Goal: Information Seeking & Learning: Learn about a topic

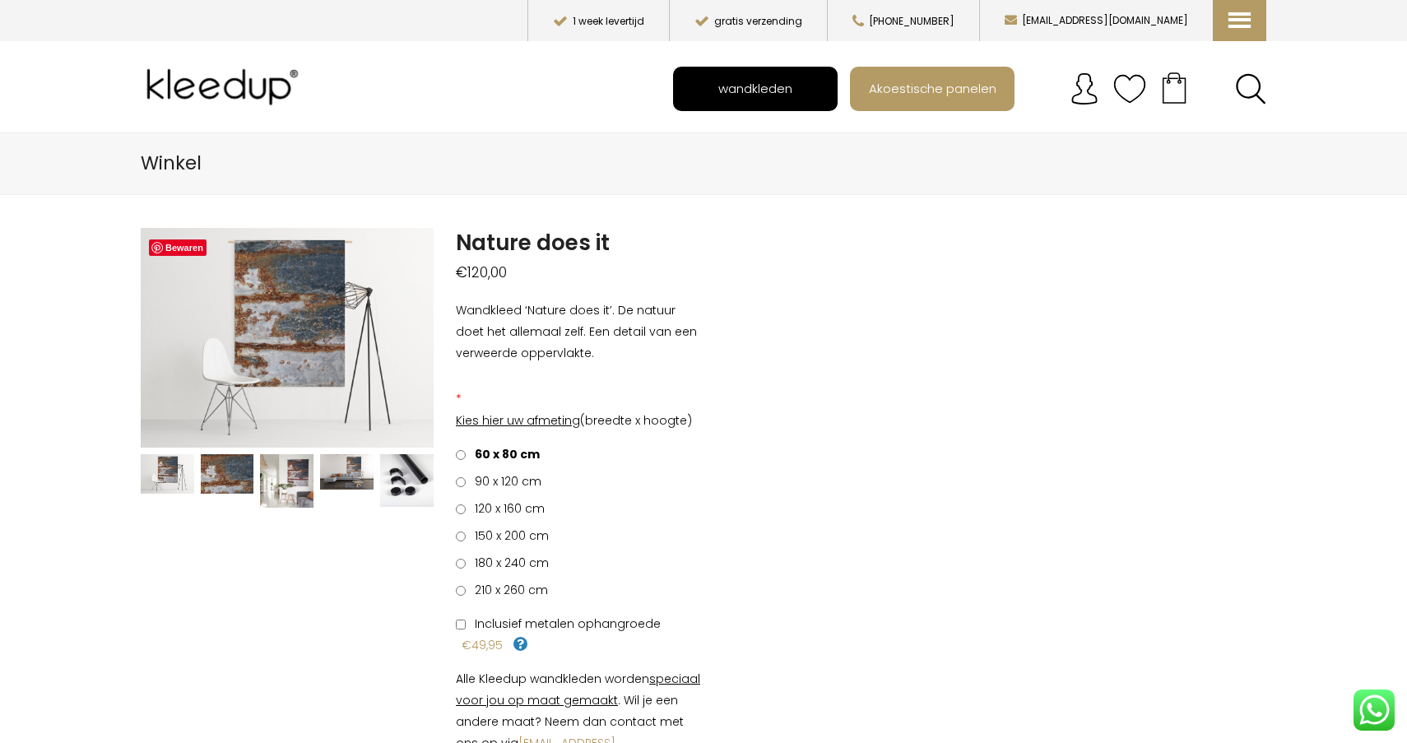
click at [777, 97] on span "wandkleden" at bounding box center [755, 87] width 92 height 31
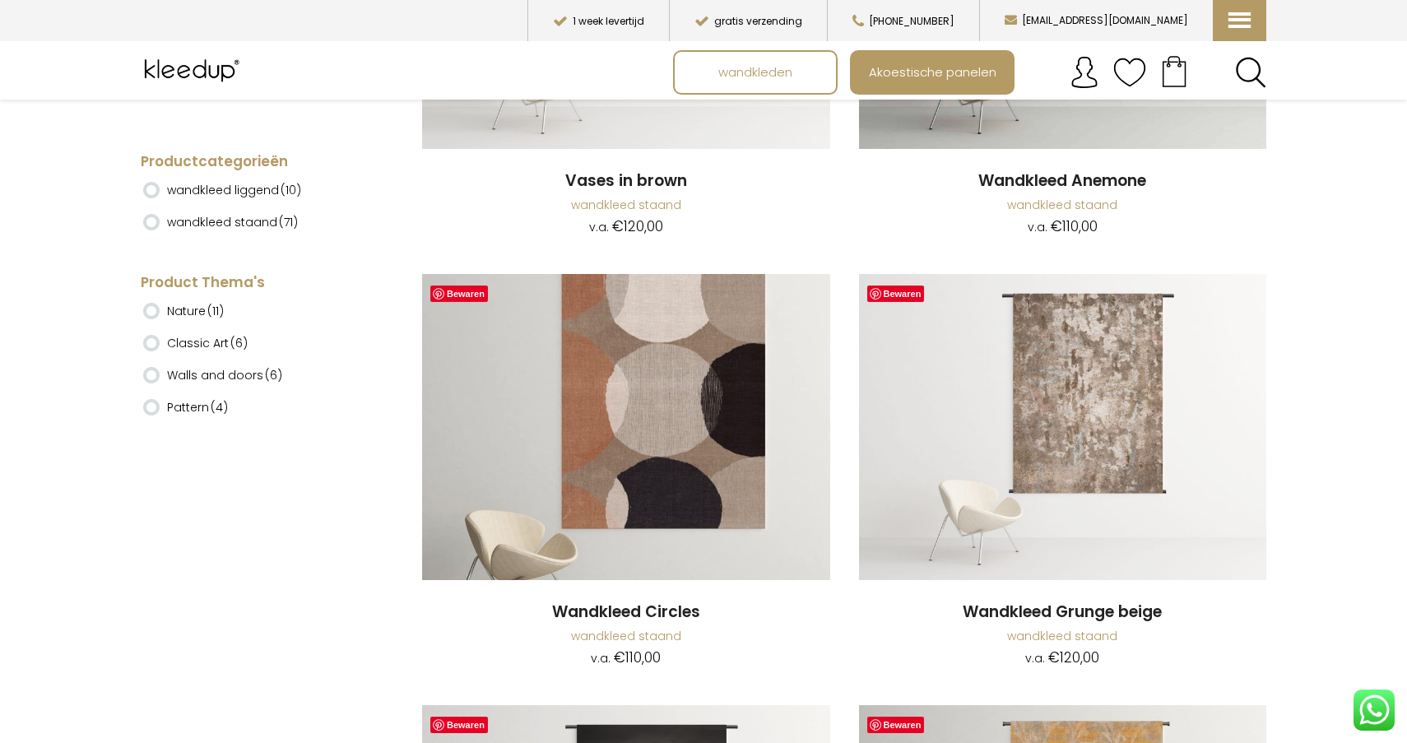
scroll to position [5396, 0]
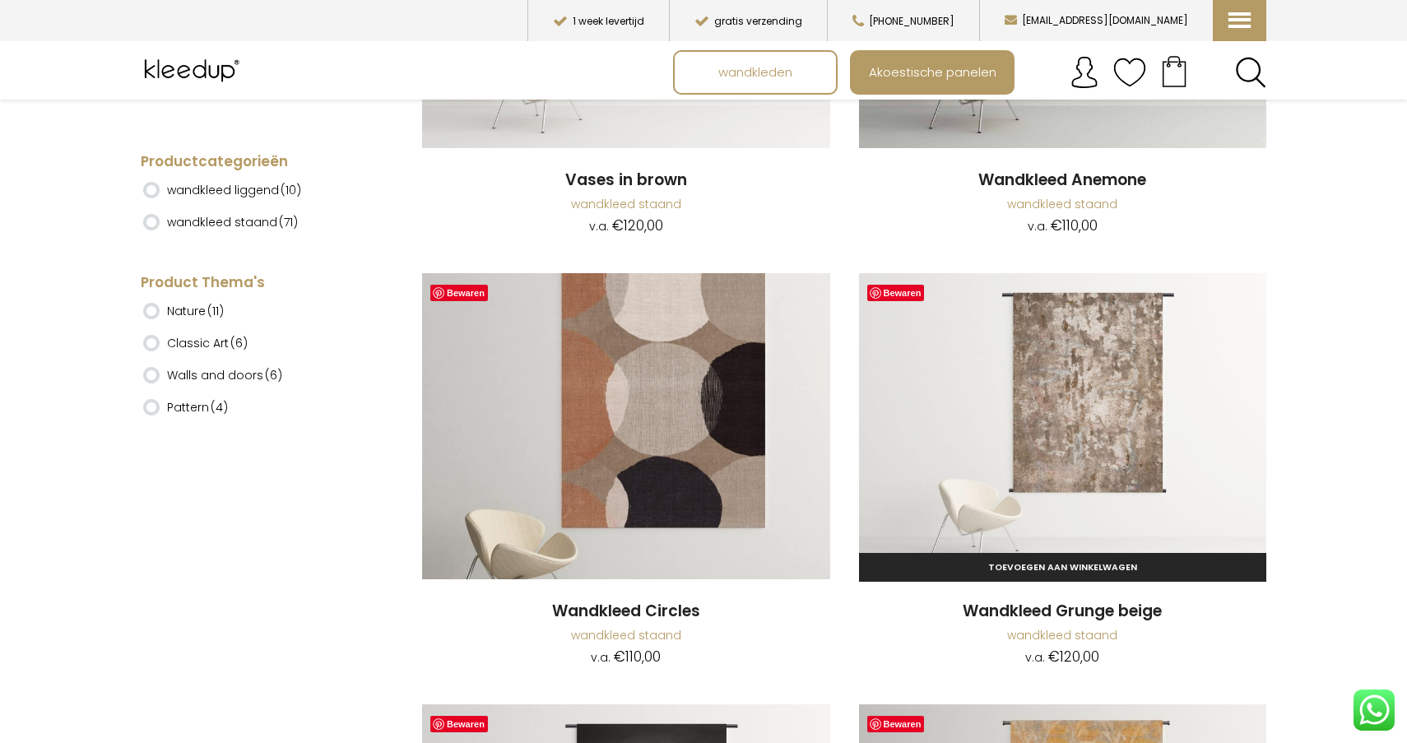
click at [1092, 425] on img at bounding box center [1063, 426] width 408 height 306
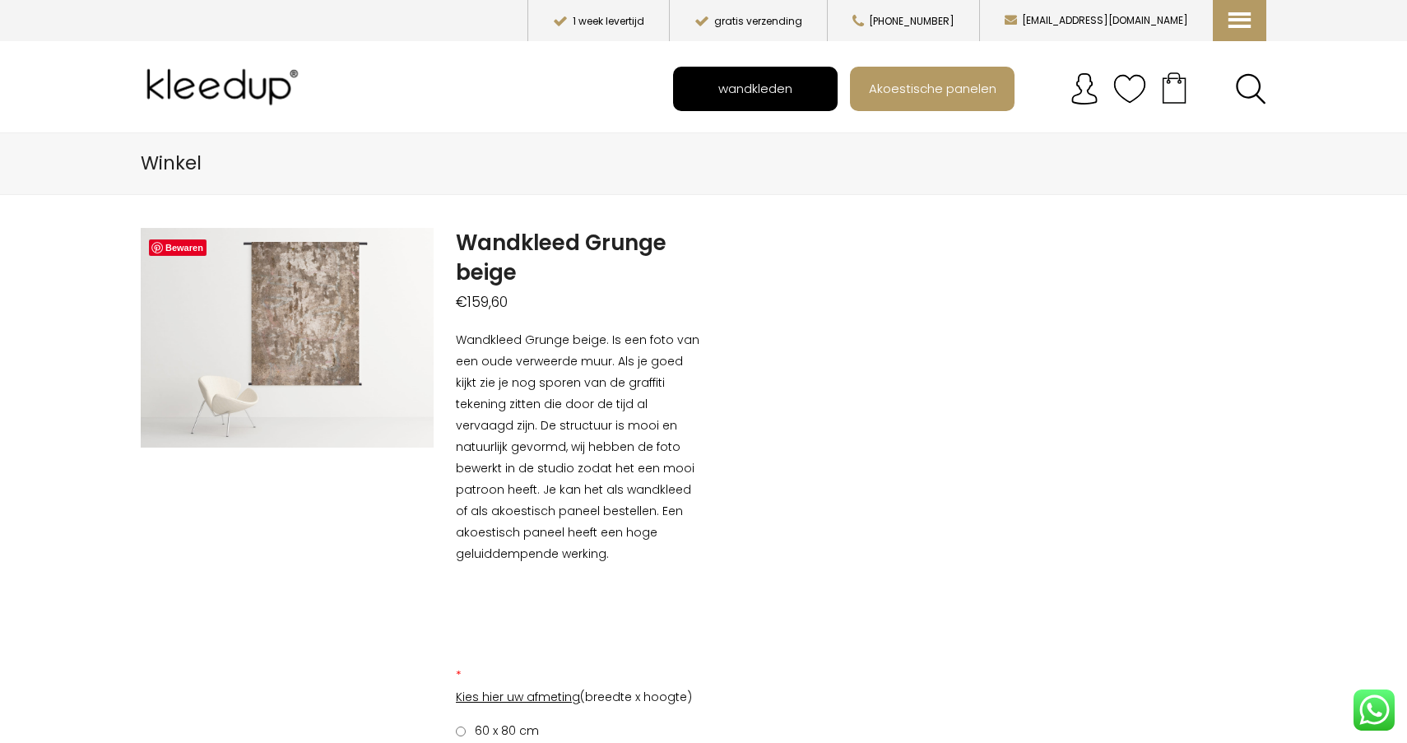
click at [784, 91] on span "wandkleden" at bounding box center [755, 87] width 92 height 31
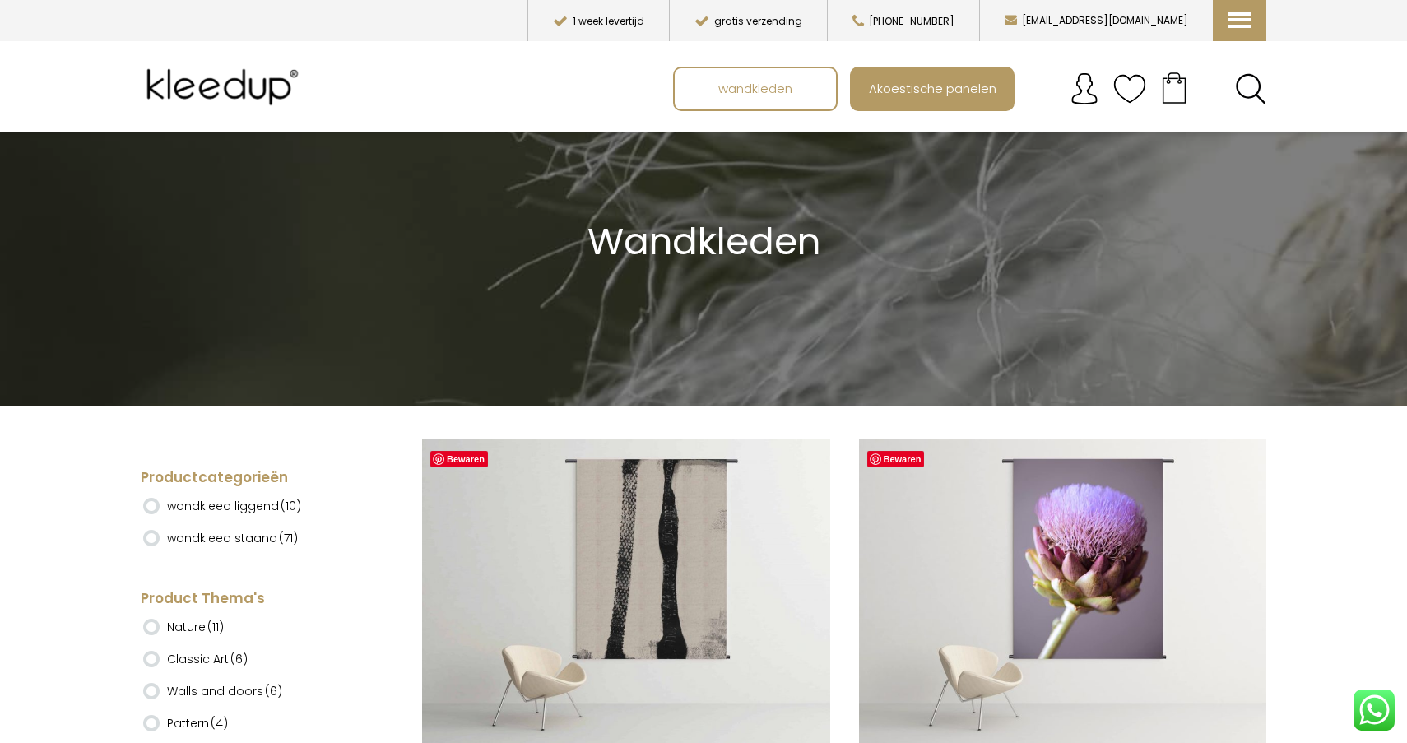
scroll to position [57, 0]
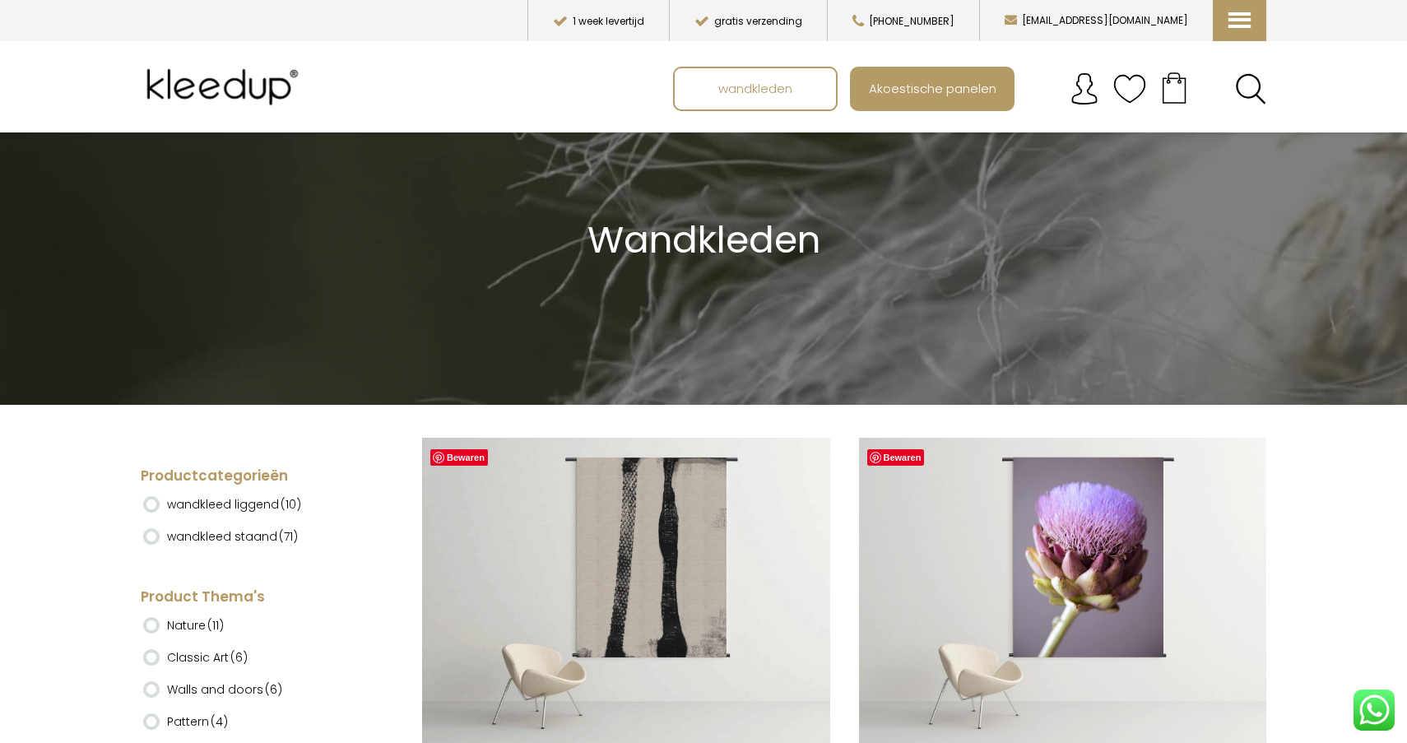
click at [264, 539] on label "wandkleed staand (71)" at bounding box center [232, 537] width 131 height 28
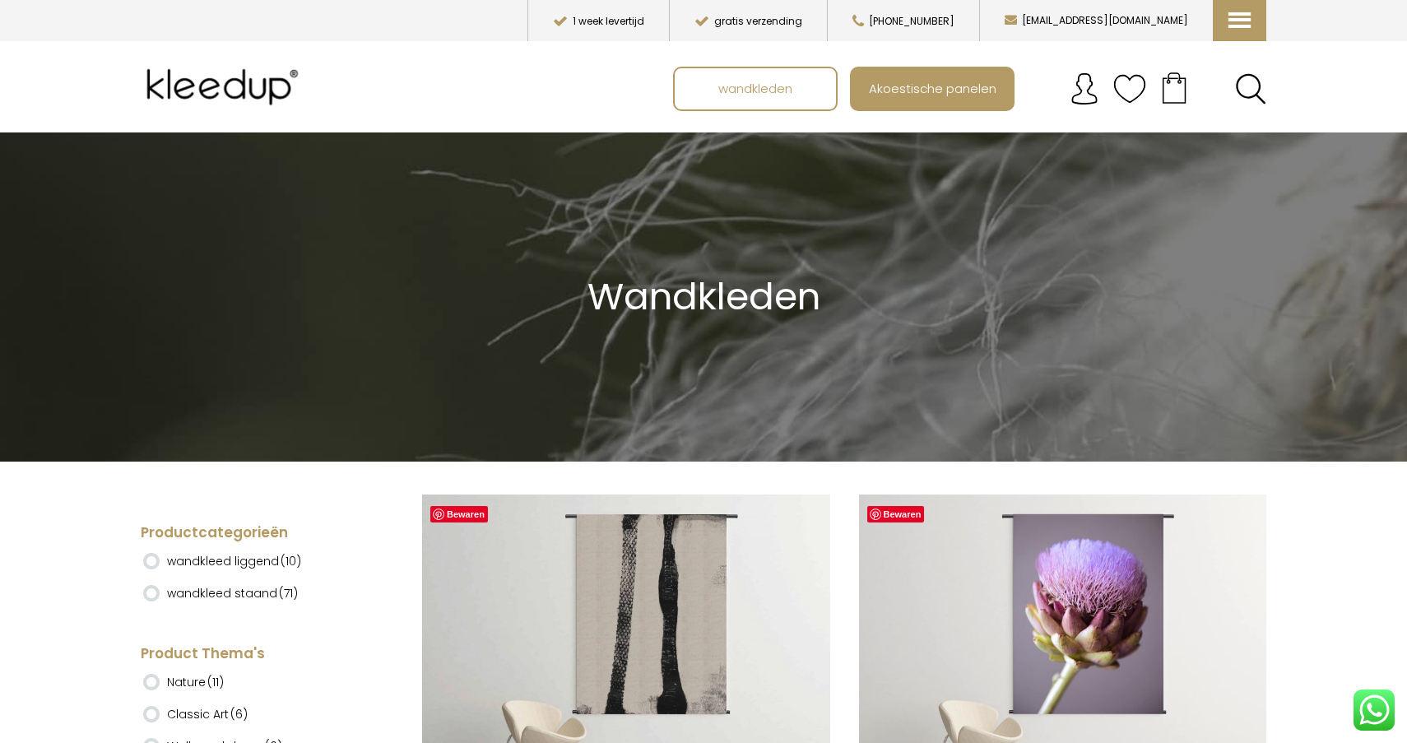
click at [149, 590] on ins at bounding box center [151, 593] width 16 height 16
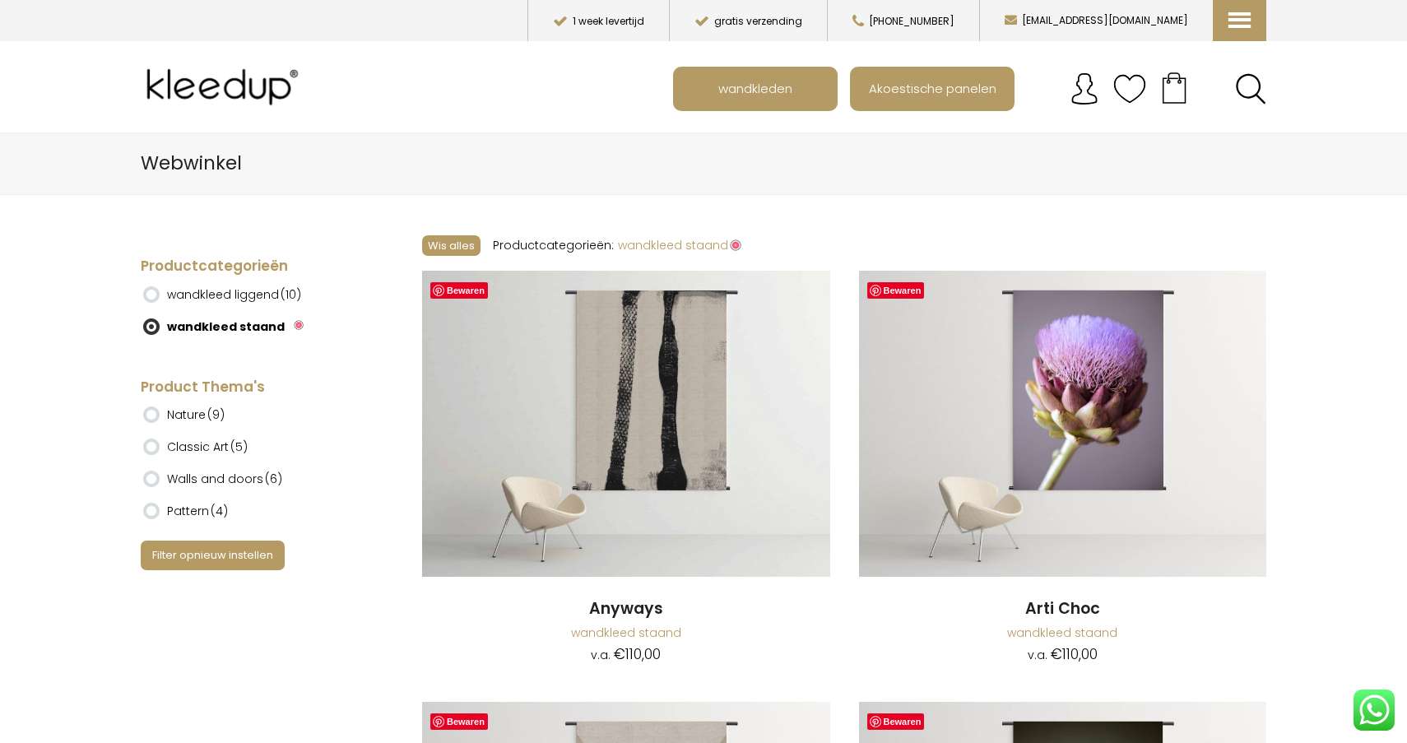
click at [151, 474] on ins at bounding box center [151, 479] width 16 height 16
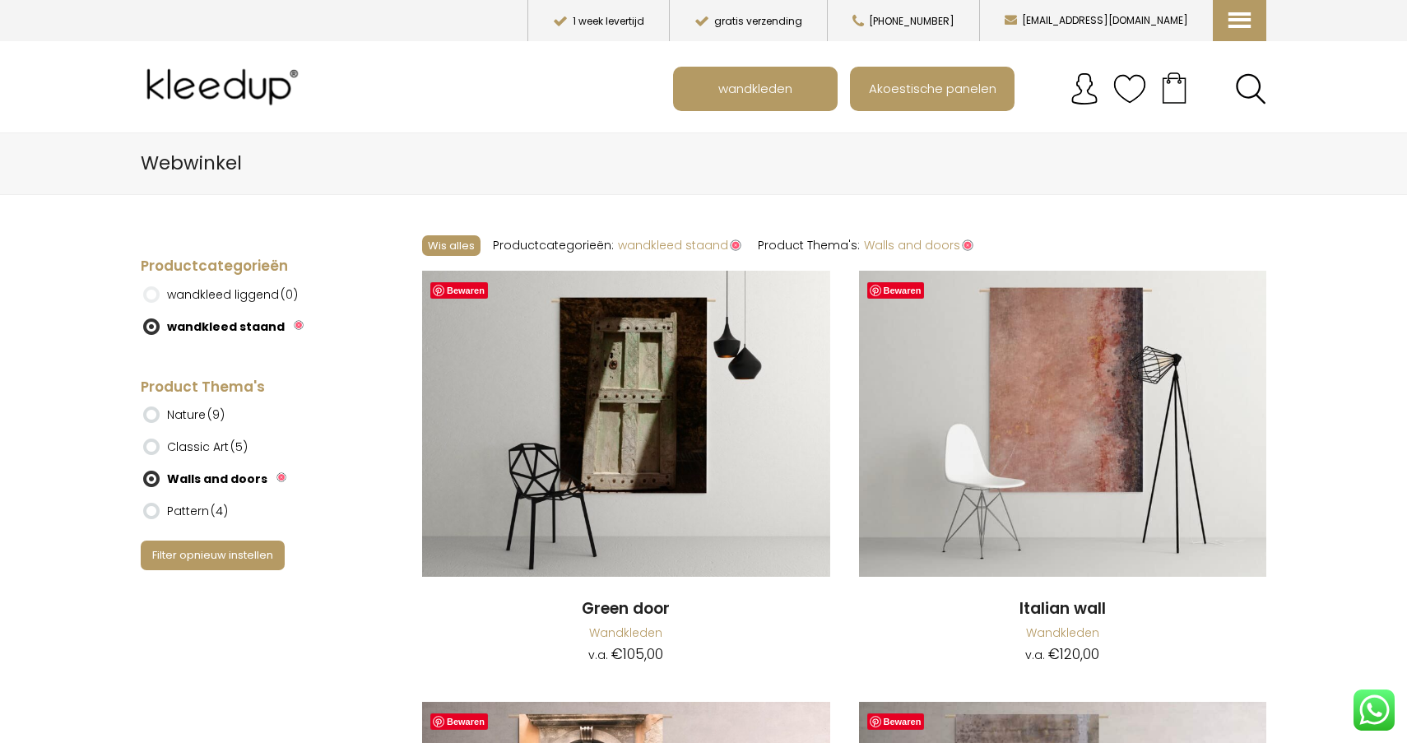
click at [151, 474] on ins at bounding box center [151, 479] width 16 height 16
click at [1199, 28] on button "[EMAIL_ADDRESS][DOMAIN_NAME]" at bounding box center [1096, 20] width 234 height 41
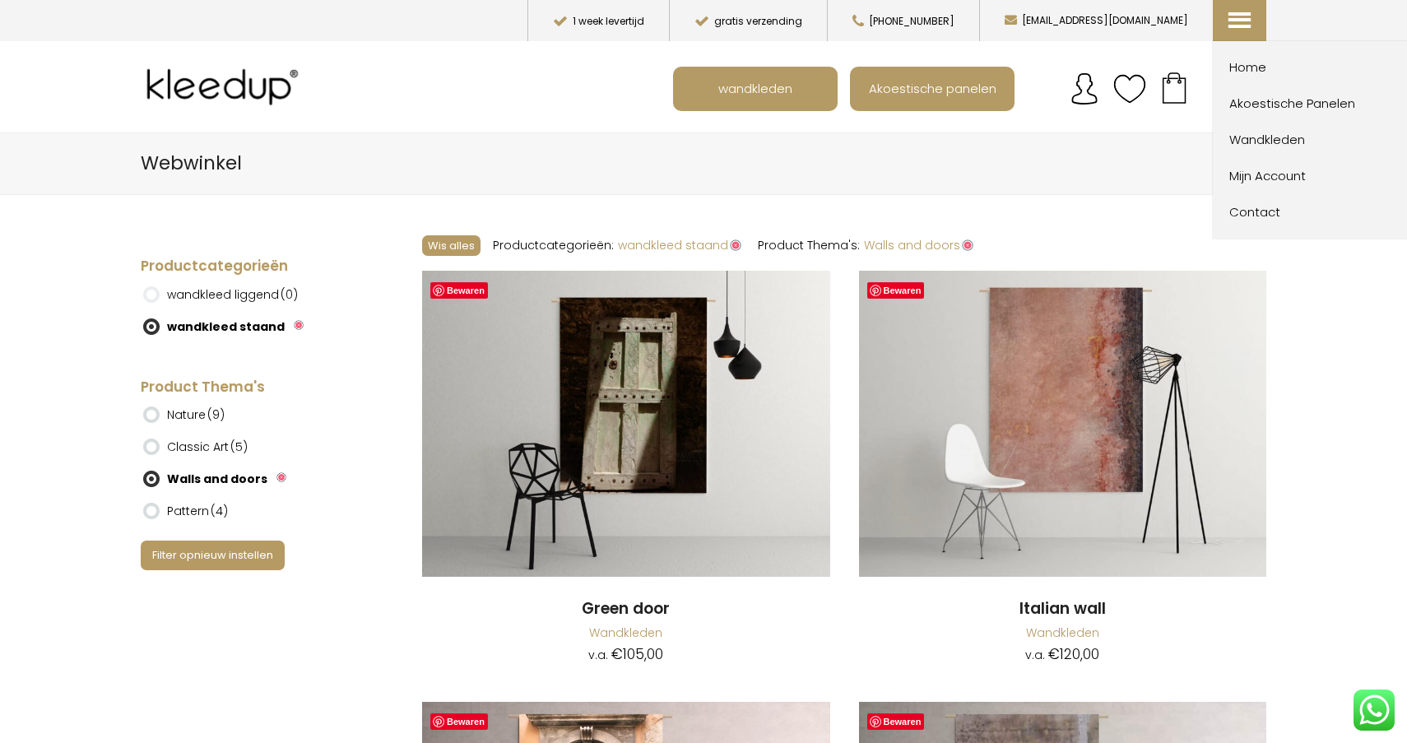
click at [1236, 16] on icon at bounding box center [1237, 8] width 16 height 16
click at [1257, 67] on span "Home" at bounding box center [1319, 68] width 181 height 20
